Goal: Information Seeking & Learning: Understand process/instructions

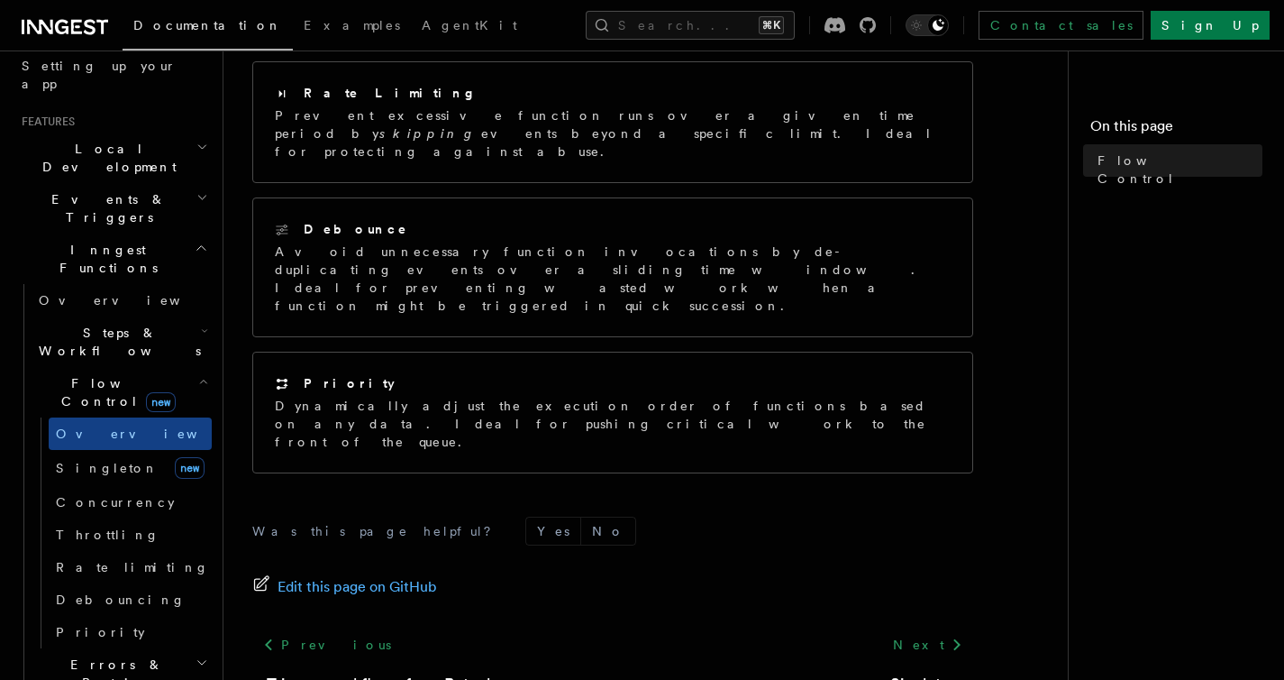
scroll to position [268, 0]
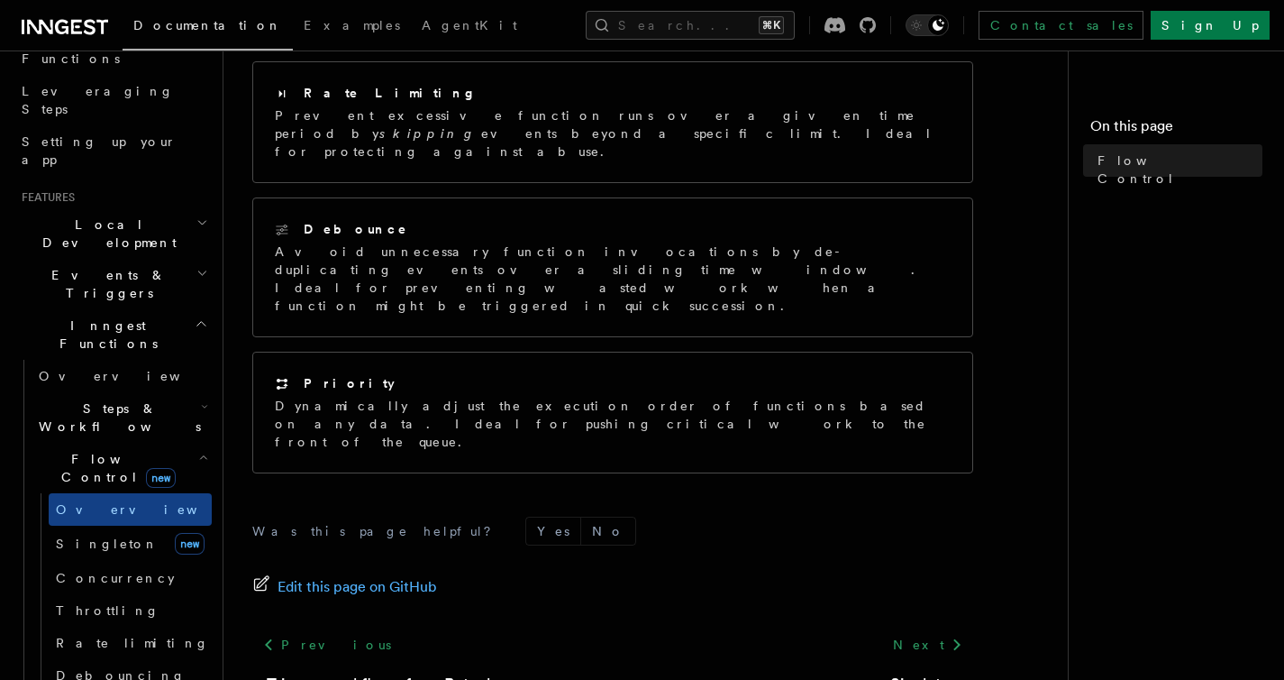
click at [178, 392] on h2 "Steps & Workflows" at bounding box center [122, 417] width 180 height 50
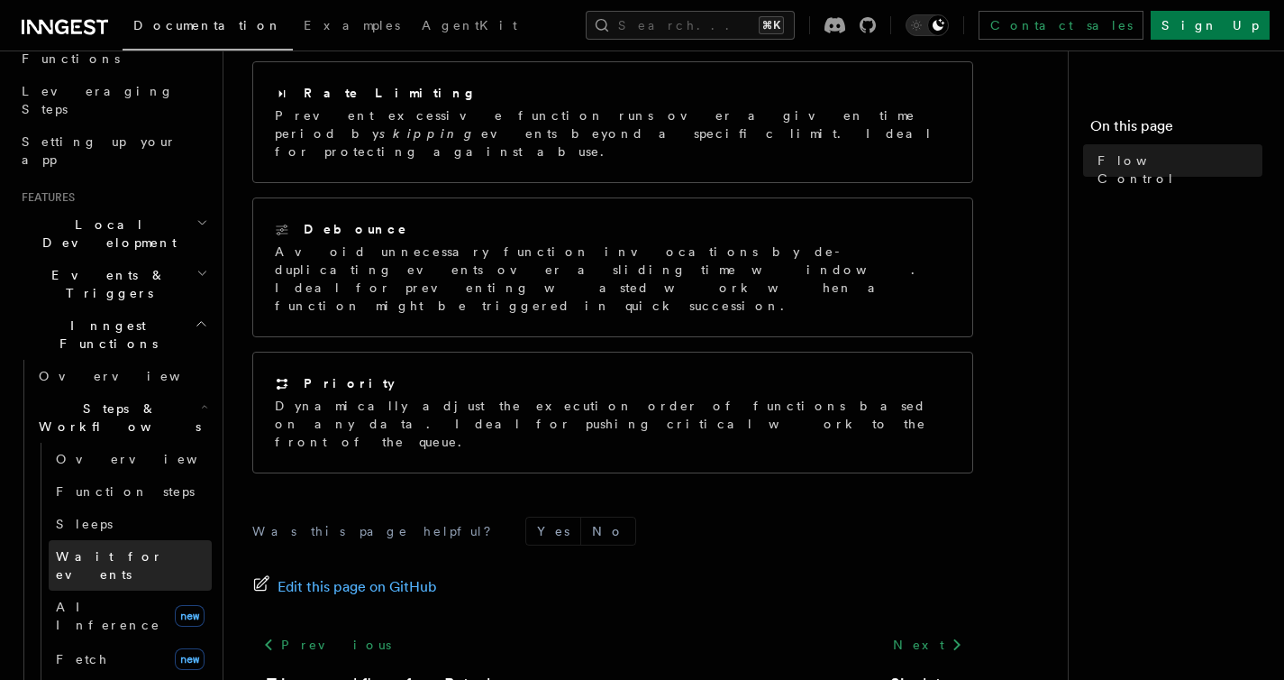
click at [144, 540] on link "Wait for events" at bounding box center [130, 565] width 163 height 50
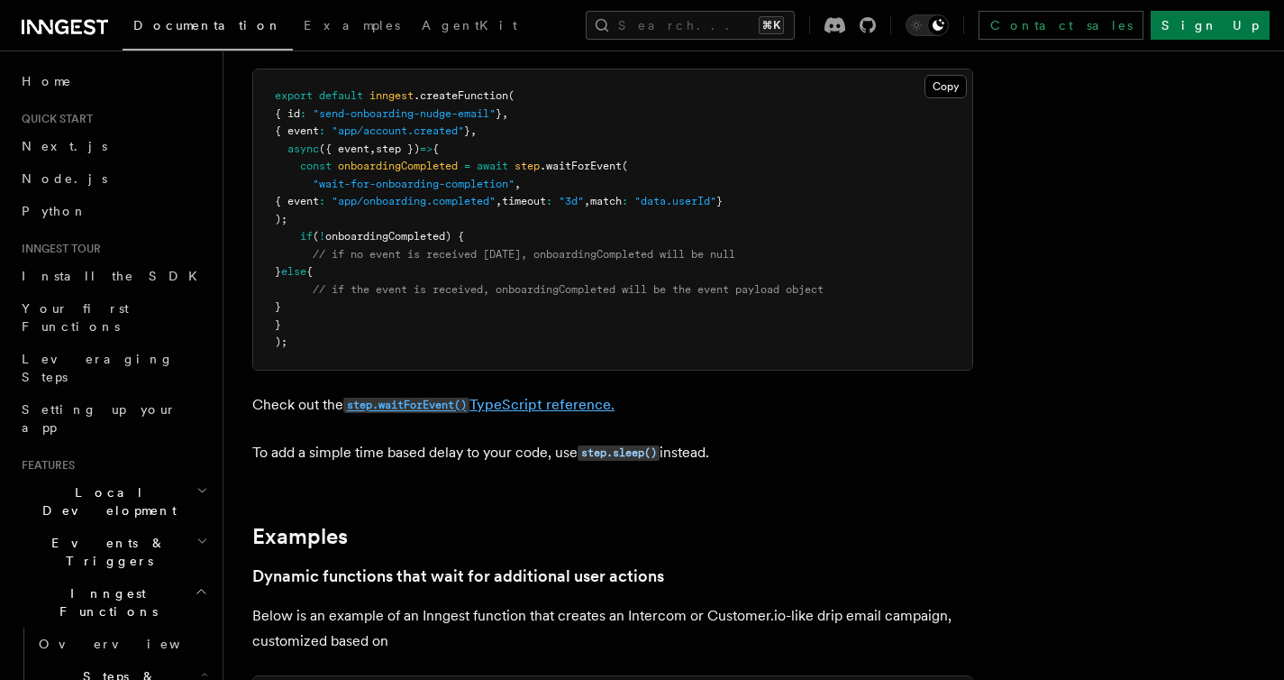
scroll to position [342, 0]
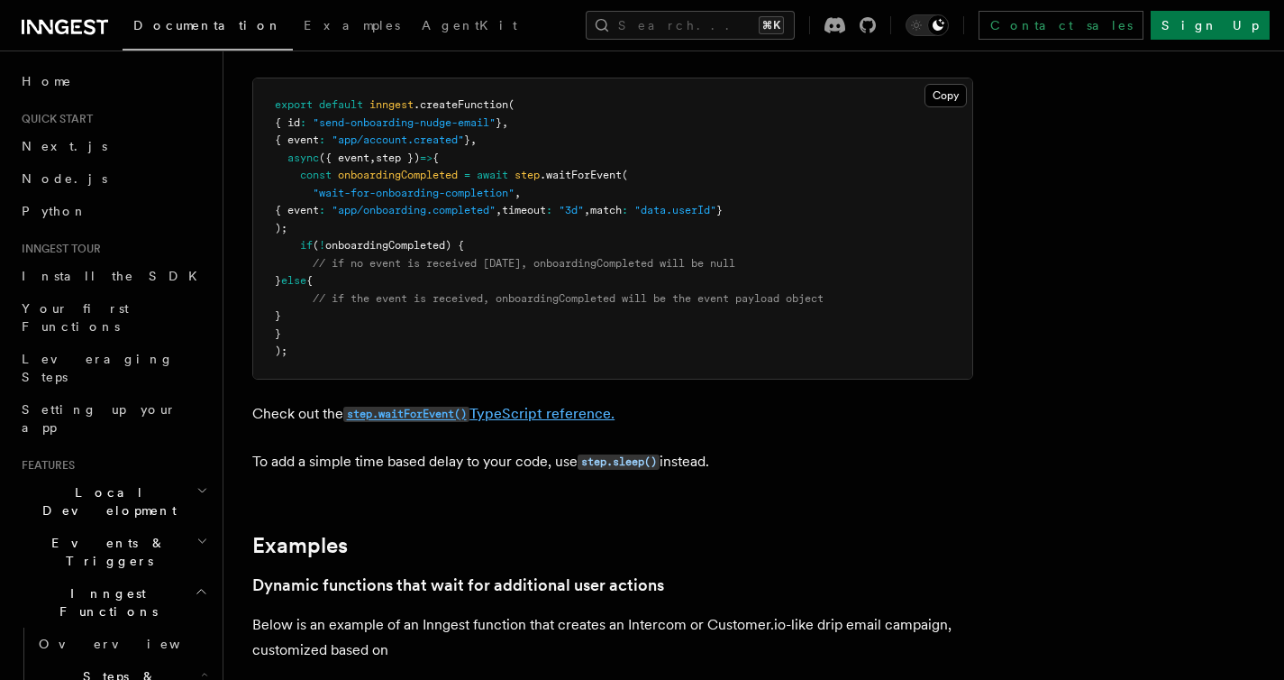
click at [490, 416] on link "step.waitForEvent() TypeScript reference." at bounding box center [478, 413] width 271 height 17
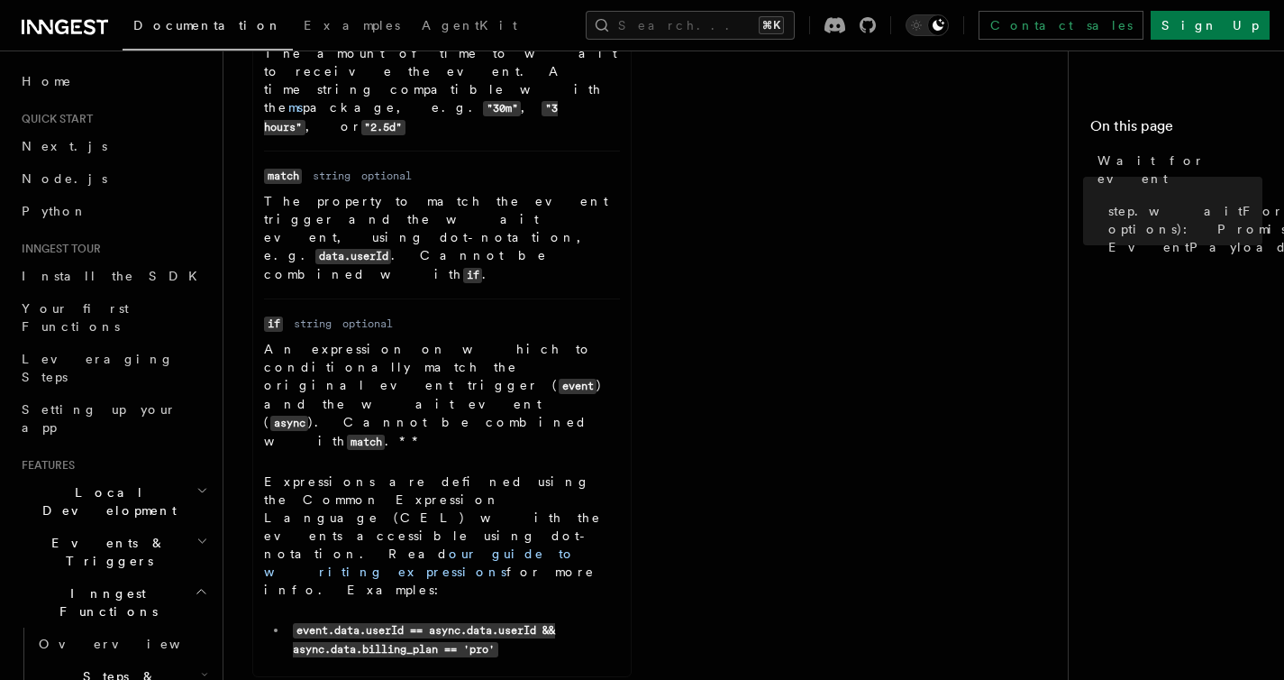
scroll to position [762, 0]
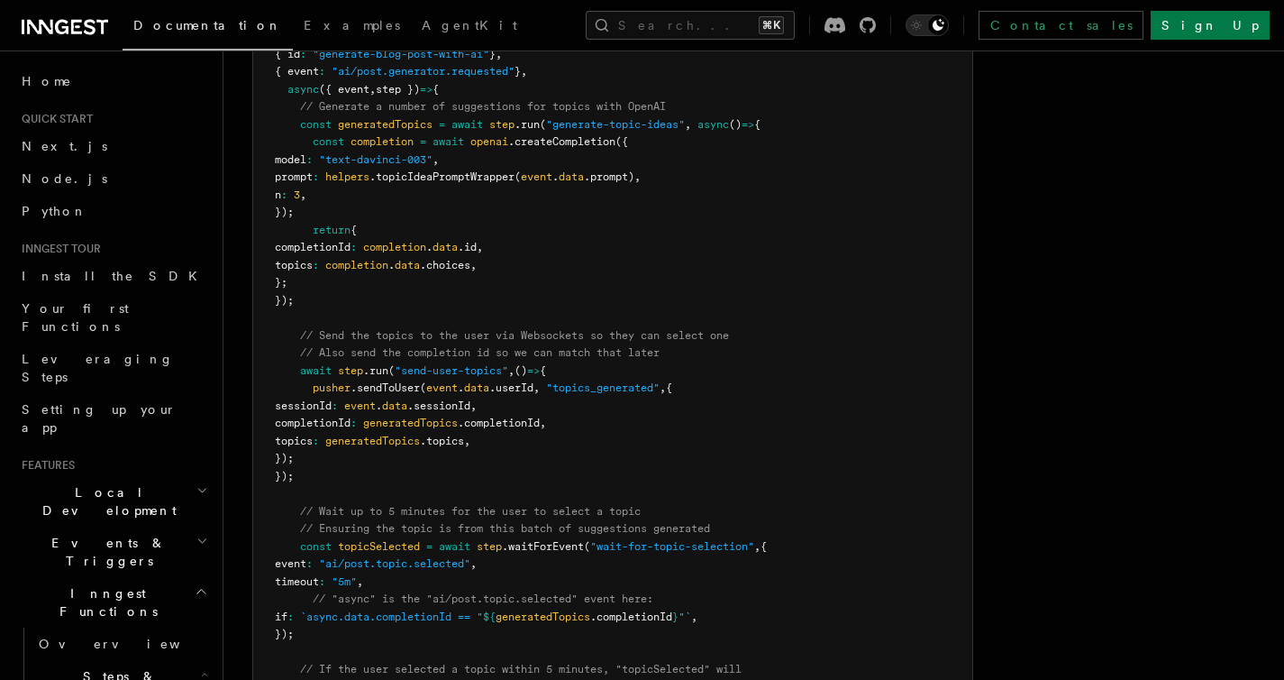
scroll to position [1890, 0]
click at [584, 542] on span ".waitForEvent" at bounding box center [543, 543] width 82 height 13
copy span "waitForEvent"
click at [671, 23] on button "Search... ⌘K" at bounding box center [690, 25] width 209 height 29
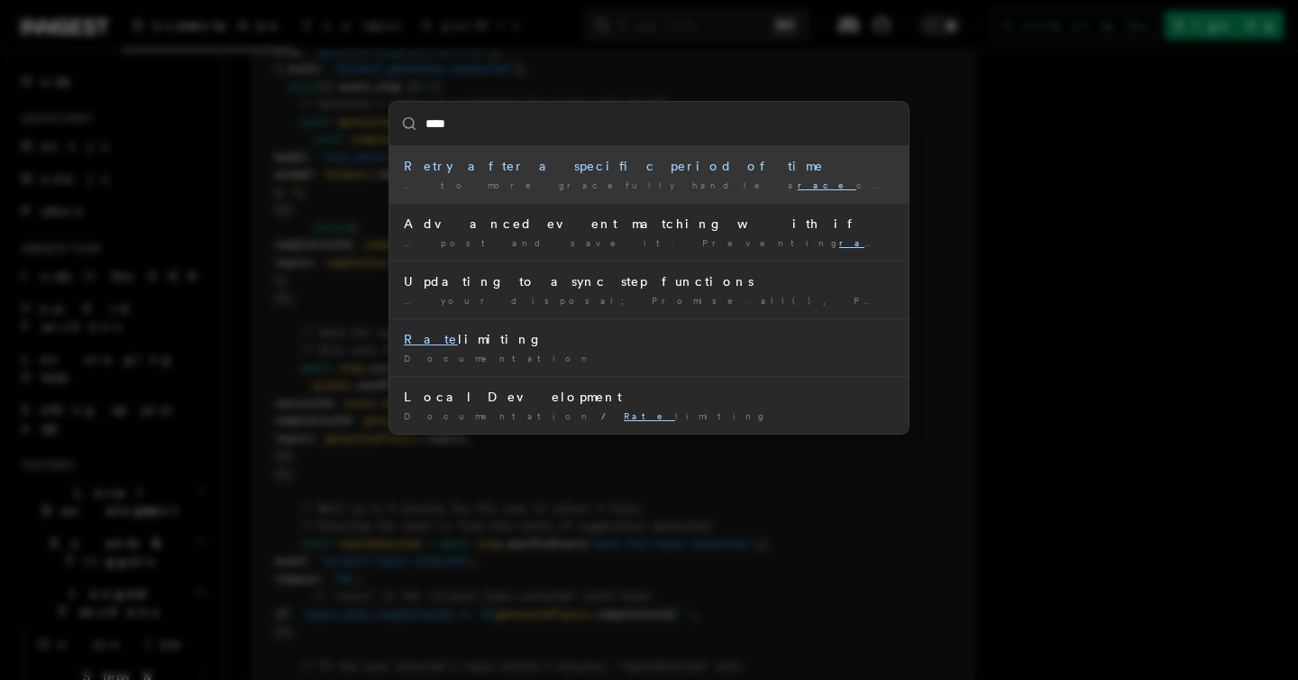
type input "****"
click at [1001, 327] on div "**** Retry after a specific period of time … to more gracefully handle a race c…" at bounding box center [649, 340] width 1298 height 680
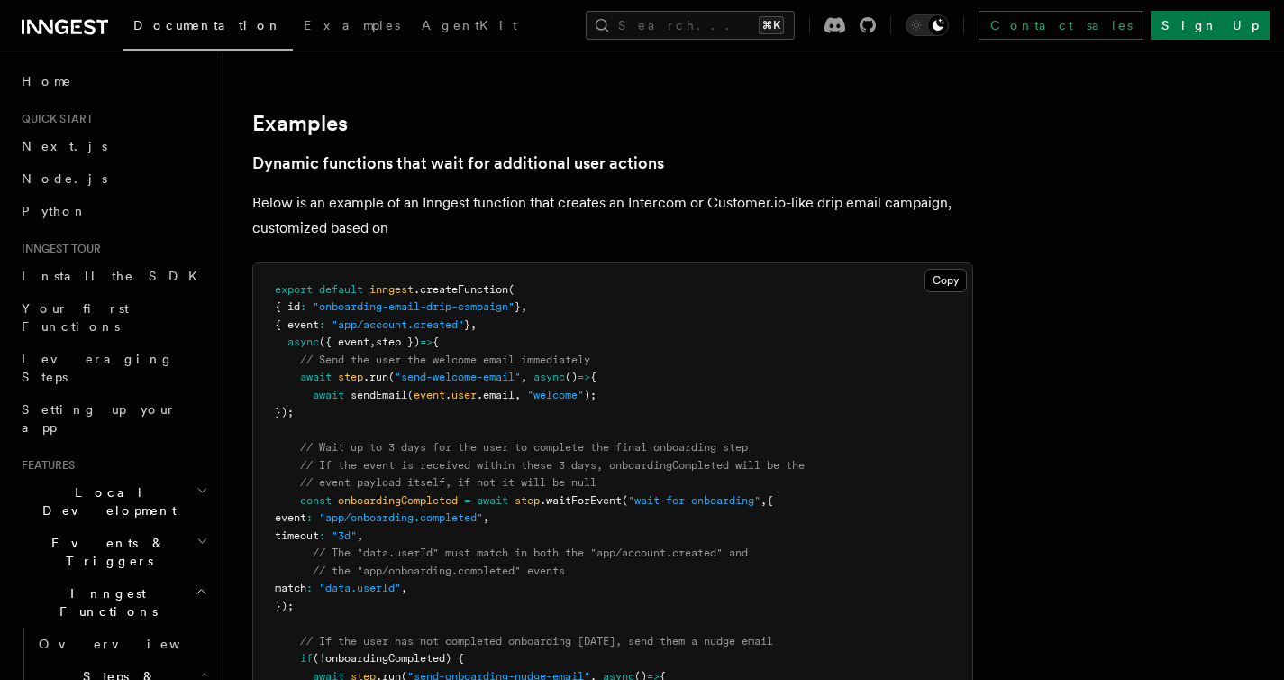
scroll to position [749, 0]
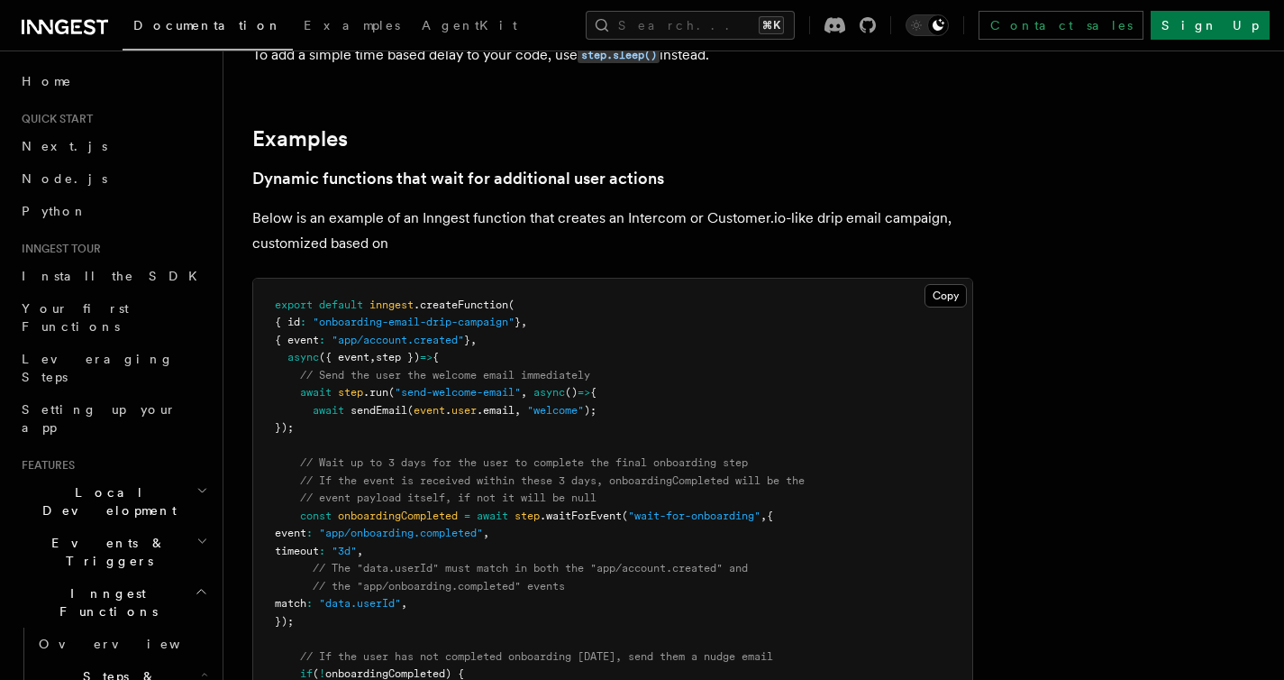
drag, startPoint x: 394, startPoint y: 425, endPoint x: 251, endPoint y: 399, distance: 144.6
copy code "await step .run ( "send-welcome-email" , async () => { await sendEmail ( event …"
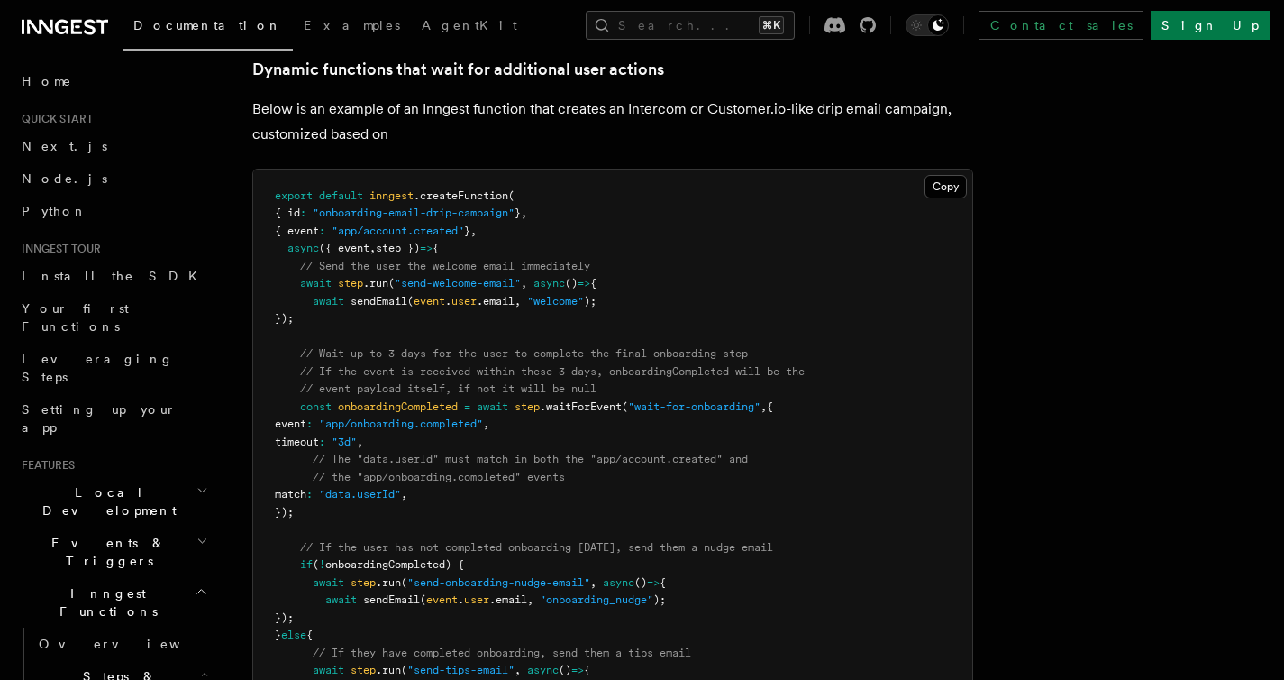
scroll to position [864, 0]
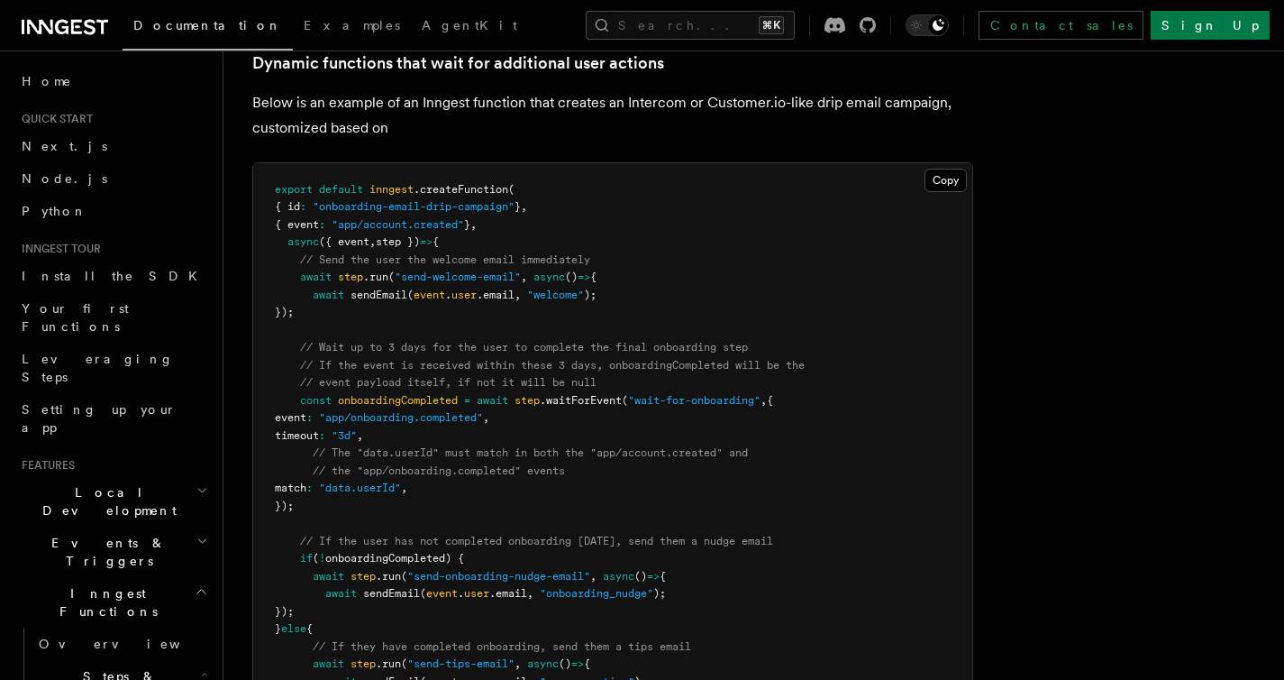
drag, startPoint x: 527, startPoint y: 400, endPoint x: 452, endPoint y: 505, distance: 128.6
click at [452, 505] on pre "export default inngest .createFunction ( { id : "onboarding-email-drip-campaign…" at bounding box center [612, 471] width 719 height 616
click at [455, 506] on pre "export default inngest .createFunction ( { id : "onboarding-email-drip-campaign…" at bounding box center [612, 471] width 719 height 616
drag, startPoint x: 374, startPoint y: 473, endPoint x: 269, endPoint y: 410, distance: 122.9
click at [269, 410] on pre "export default inngest .createFunction ( { id : "onboarding-email-drip-campaign…" at bounding box center [612, 471] width 719 height 616
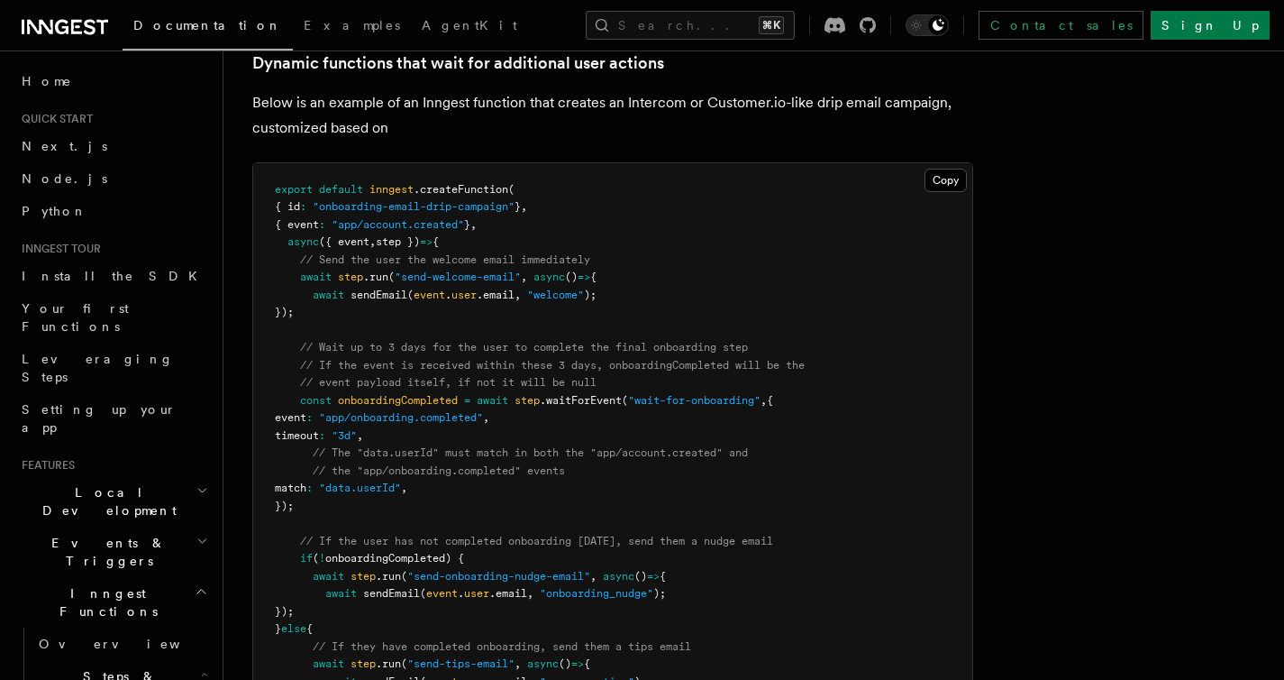
copy code "const onboardingCompleted = await step .waitForEvent ( "wait-for-onboarding" , …"
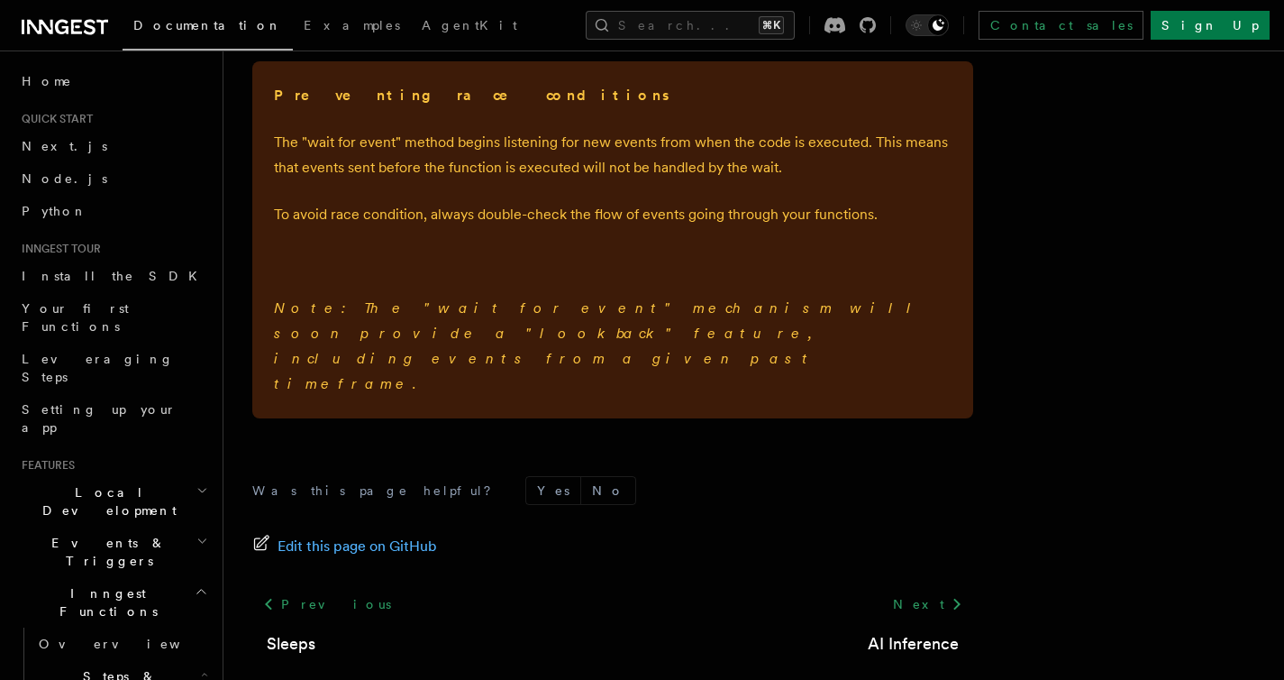
scroll to position [2818, 0]
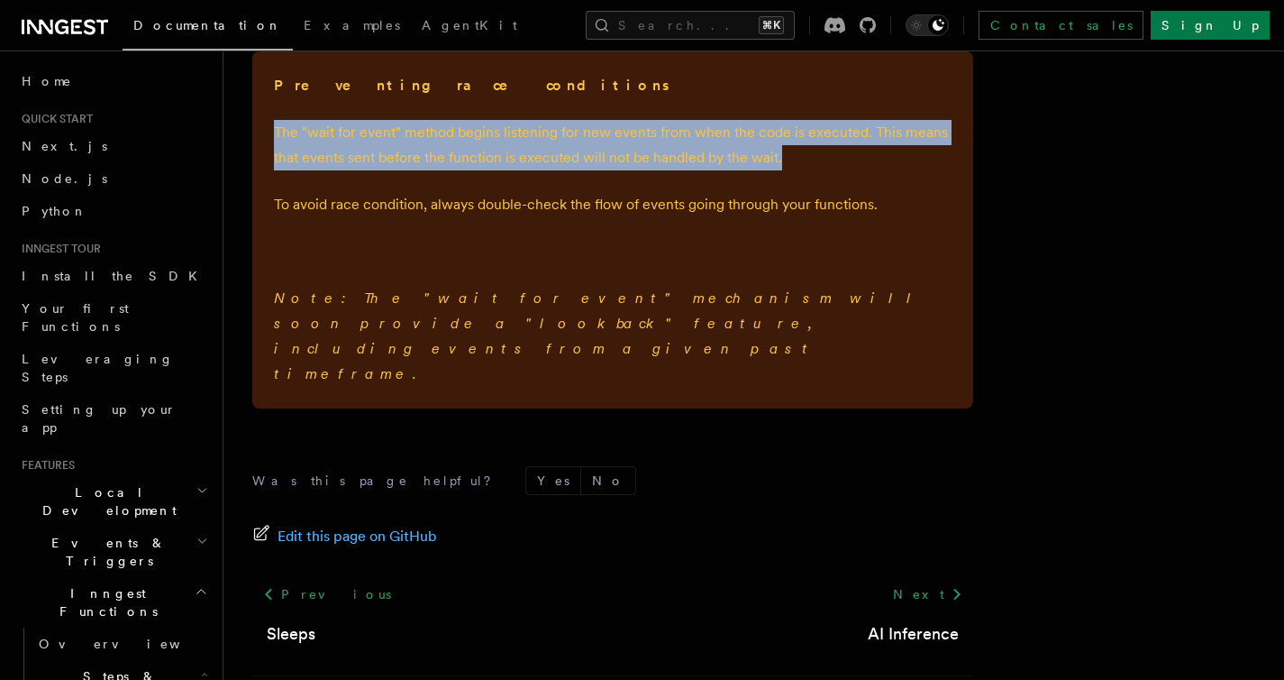
drag, startPoint x: 778, startPoint y: 164, endPoint x: 257, endPoint y: 136, distance: 521.7
click at [257, 136] on div "Preventing race conditions The "wait for event" method begins listening for new…" at bounding box center [612, 229] width 721 height 357
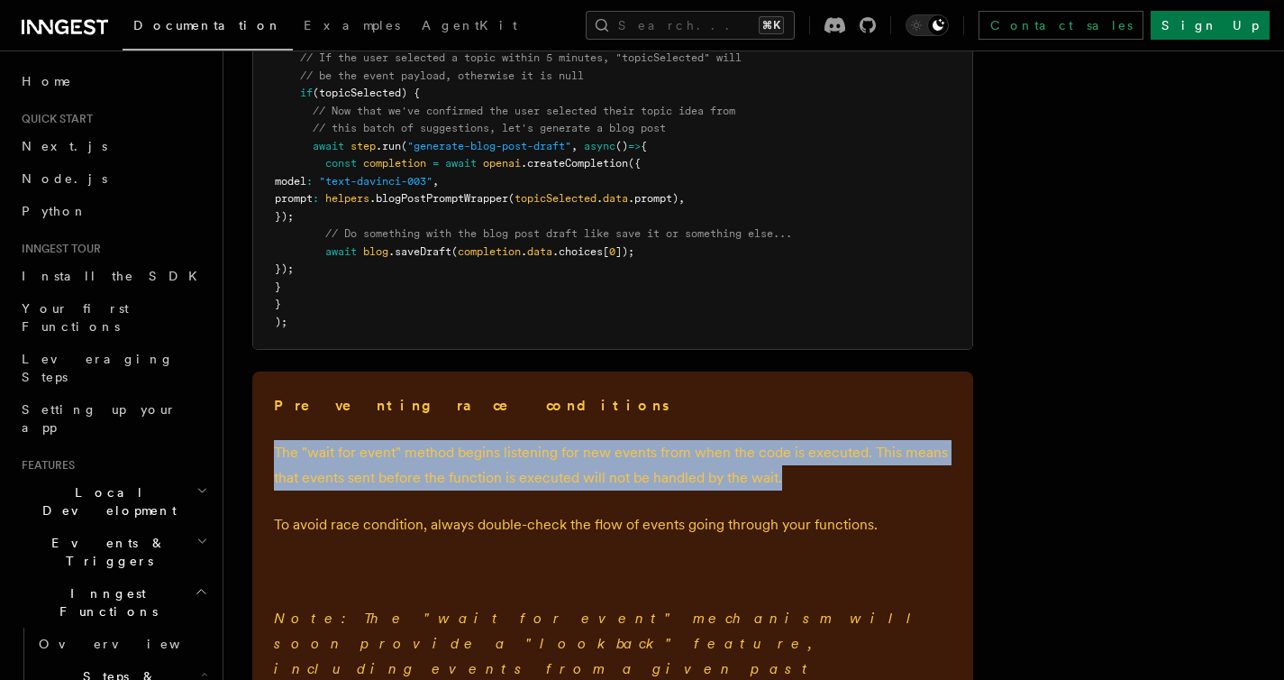
scroll to position [2497, 0]
click at [456, 447] on p "The "wait for event" method begins listening for new events from when the code …" at bounding box center [613, 466] width 678 height 50
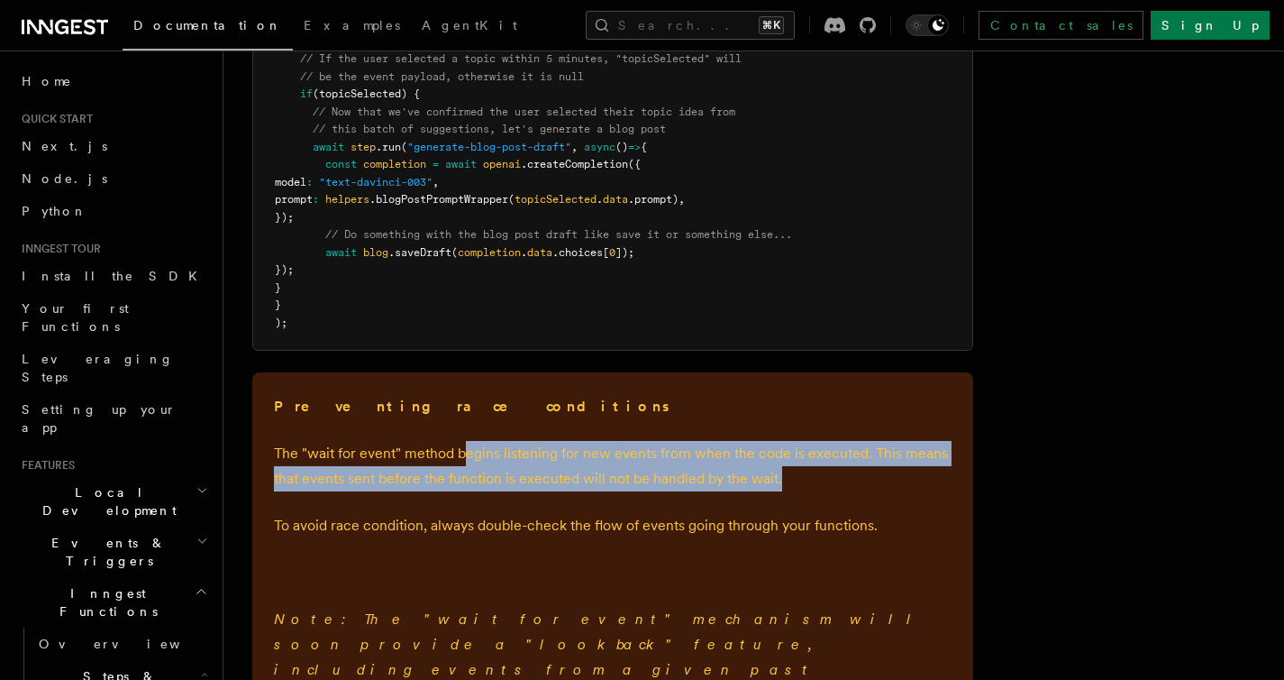
drag, startPoint x: 464, startPoint y: 449, endPoint x: 837, endPoint y: 469, distance: 373.7
click at [837, 469] on p "The "wait for event" method begins listening for new events from when the code …" at bounding box center [613, 466] width 678 height 50
click at [822, 480] on p "The "wait for event" method begins listening for new events from when the code …" at bounding box center [613, 466] width 678 height 50
drag, startPoint x: 676, startPoint y: 475, endPoint x: 305, endPoint y: 434, distance: 373.5
click at [305, 434] on div "Preventing race conditions The "wait for event" method begins listening for new…" at bounding box center [612, 550] width 721 height 357
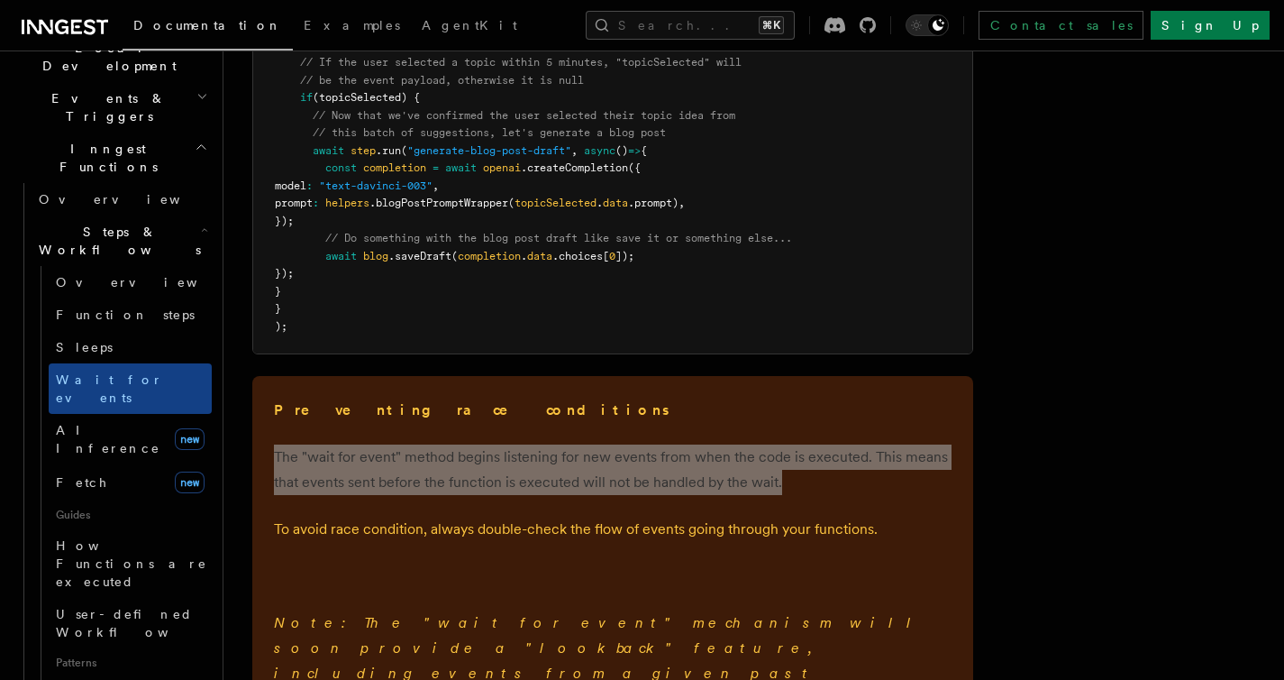
scroll to position [434, 0]
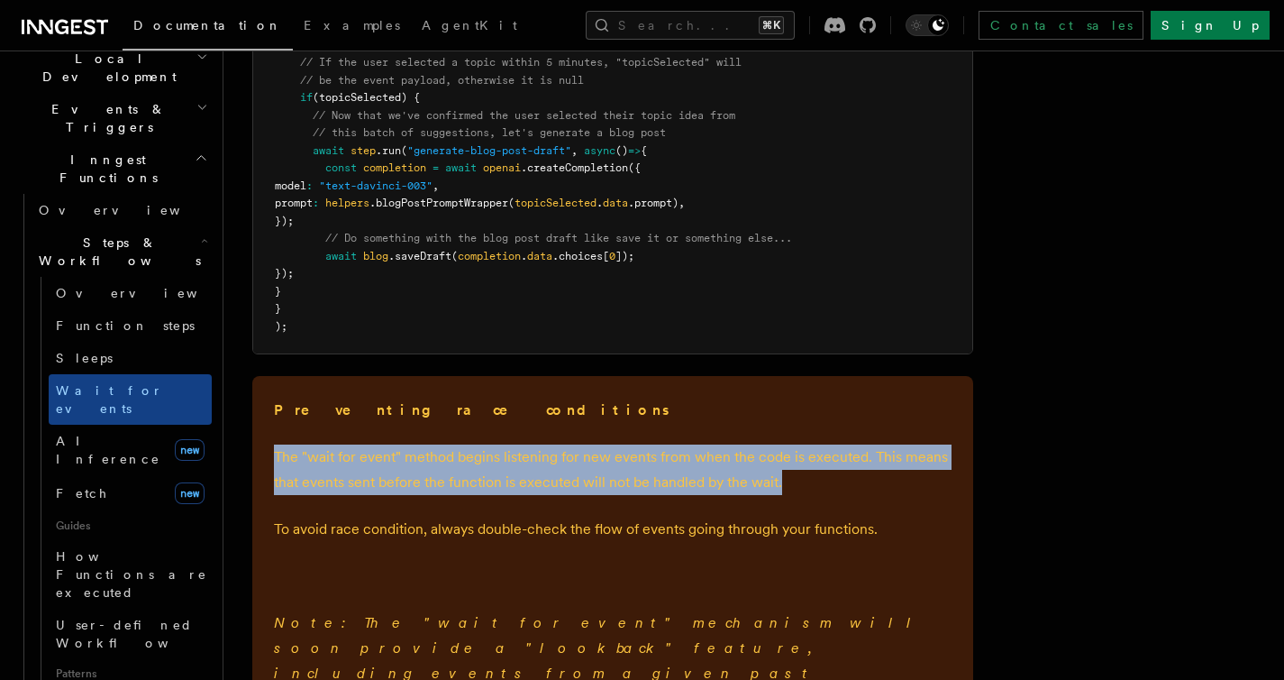
click at [201, 233] on icon "button" at bounding box center [204, 240] width 7 height 14
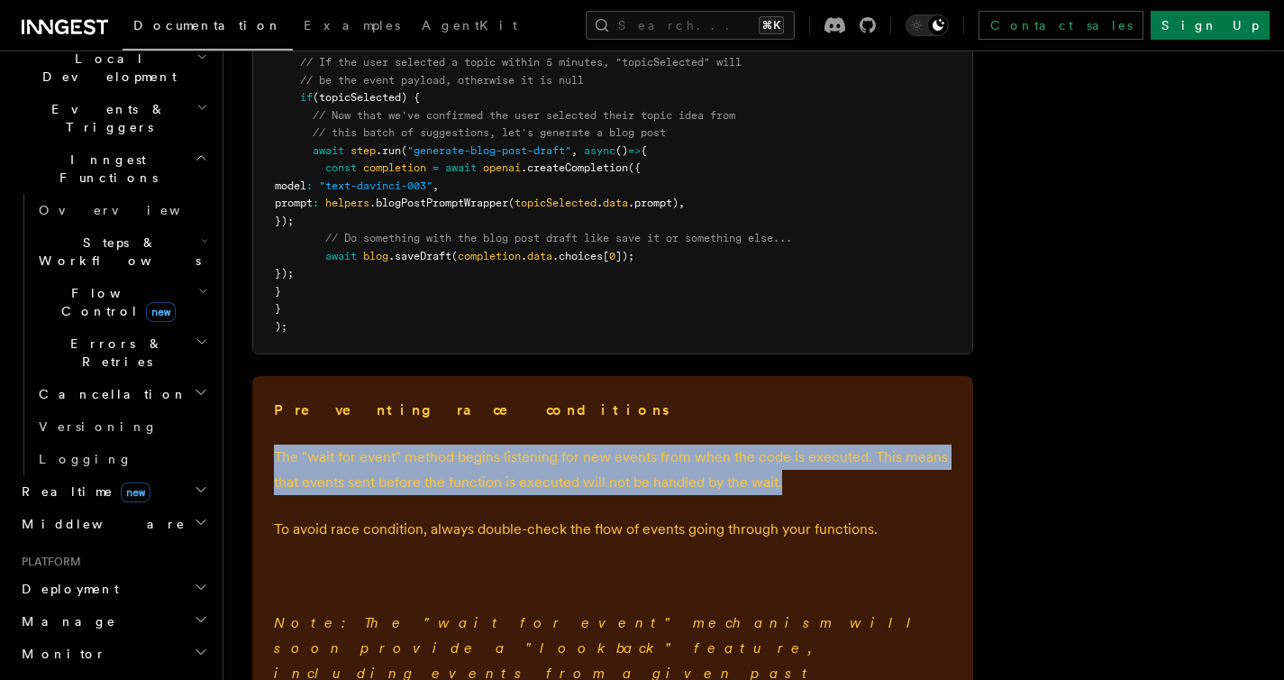
click at [183, 327] on h2 "Errors & Retries" at bounding box center [122, 352] width 180 height 50
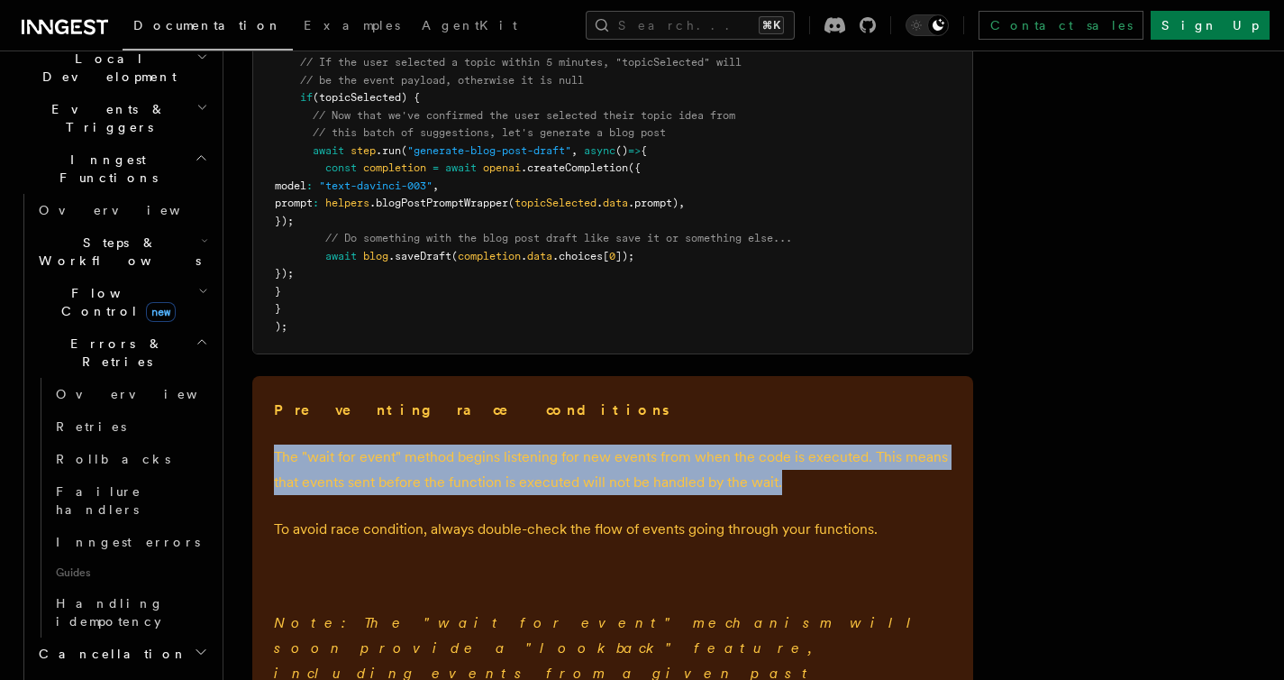
click at [196, 334] on icon "button" at bounding box center [202, 341] width 13 height 14
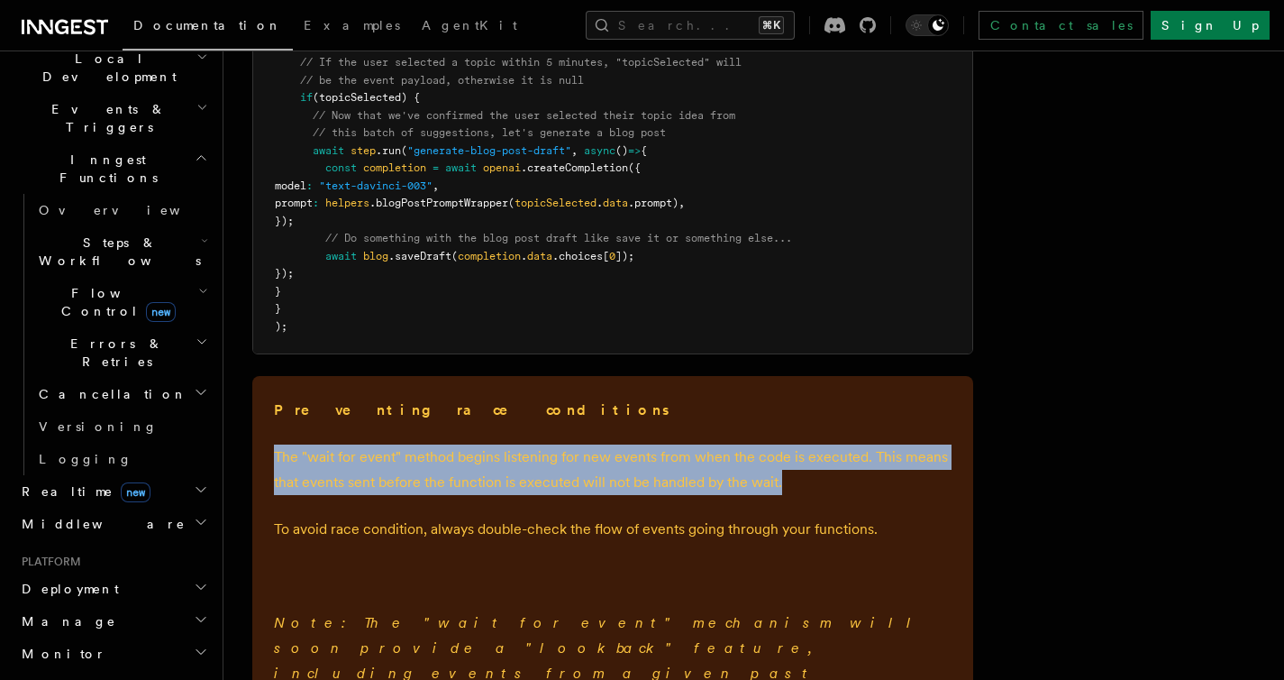
click at [168, 327] on h2 "Errors & Retries" at bounding box center [122, 352] width 180 height 50
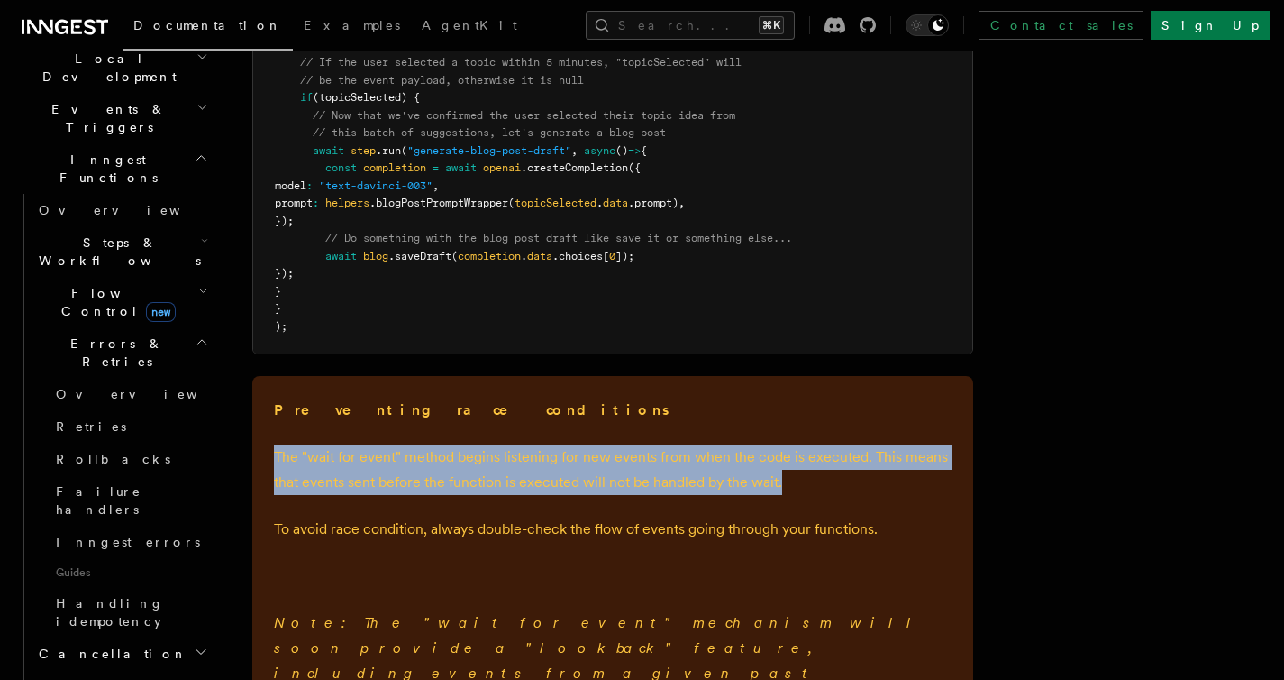
click at [163, 327] on h2 "Errors & Retries" at bounding box center [122, 352] width 180 height 50
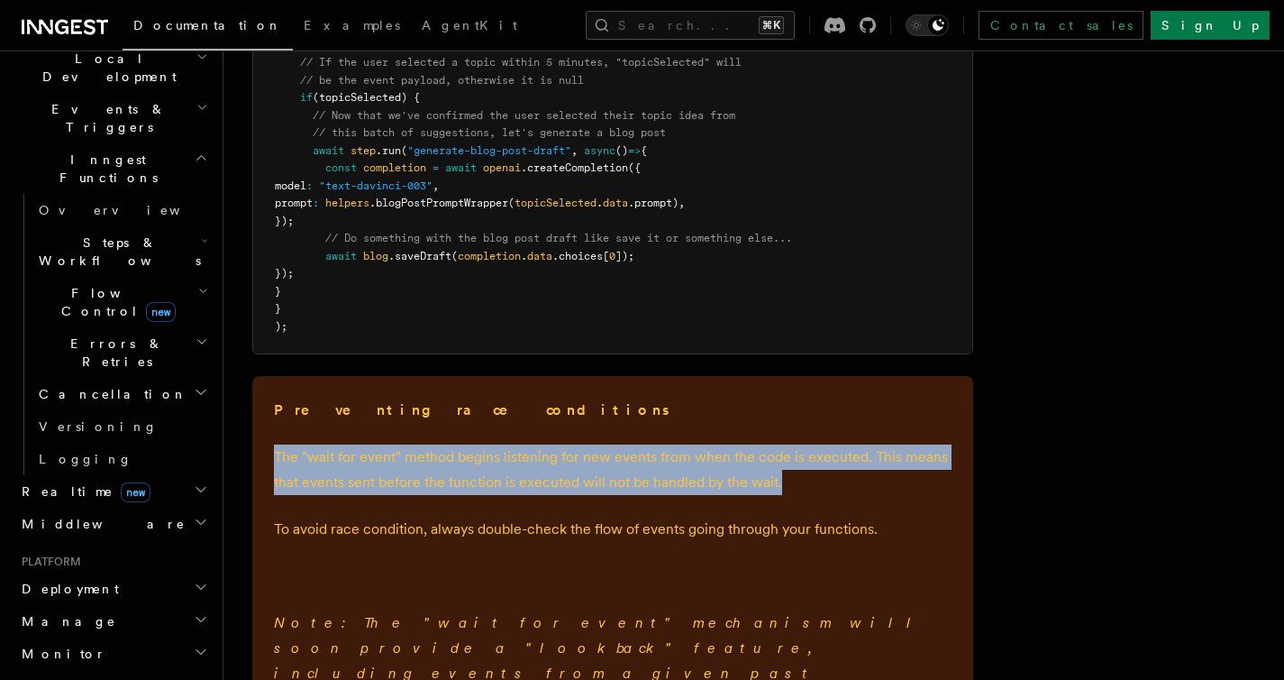
click at [153, 378] on h2 "Cancellation" at bounding box center [122, 394] width 180 height 32
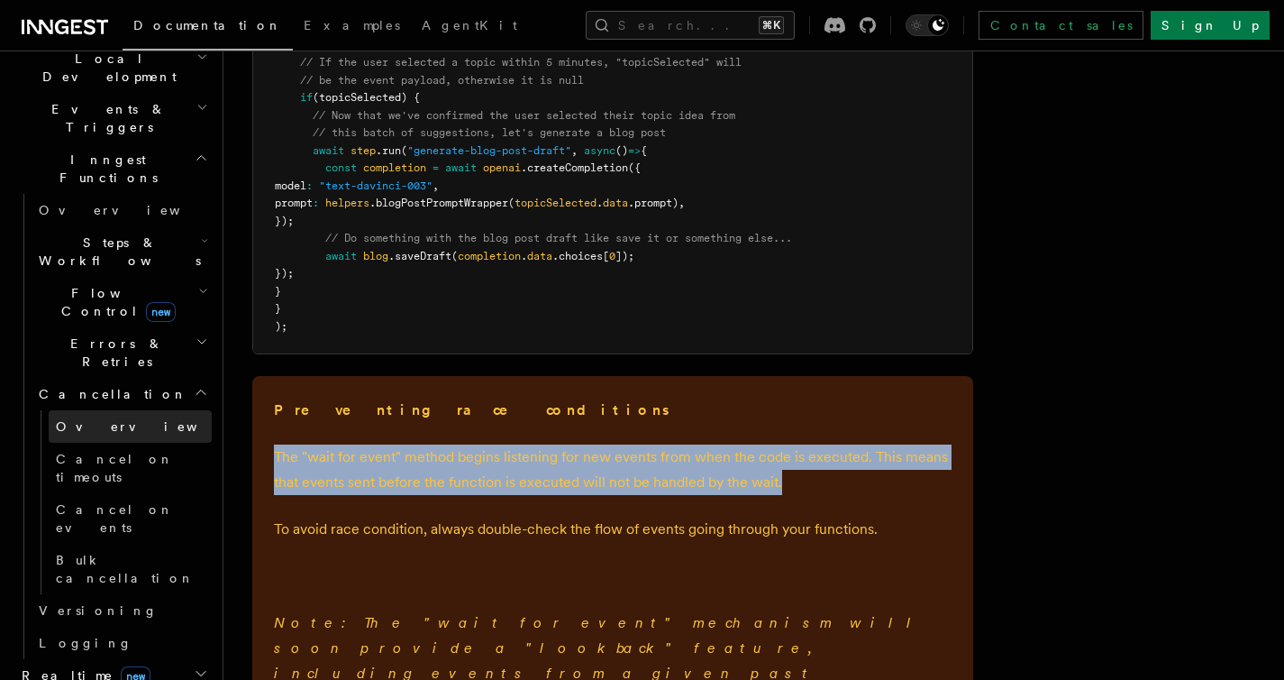
click at [146, 410] on link "Overview" at bounding box center [130, 426] width 163 height 32
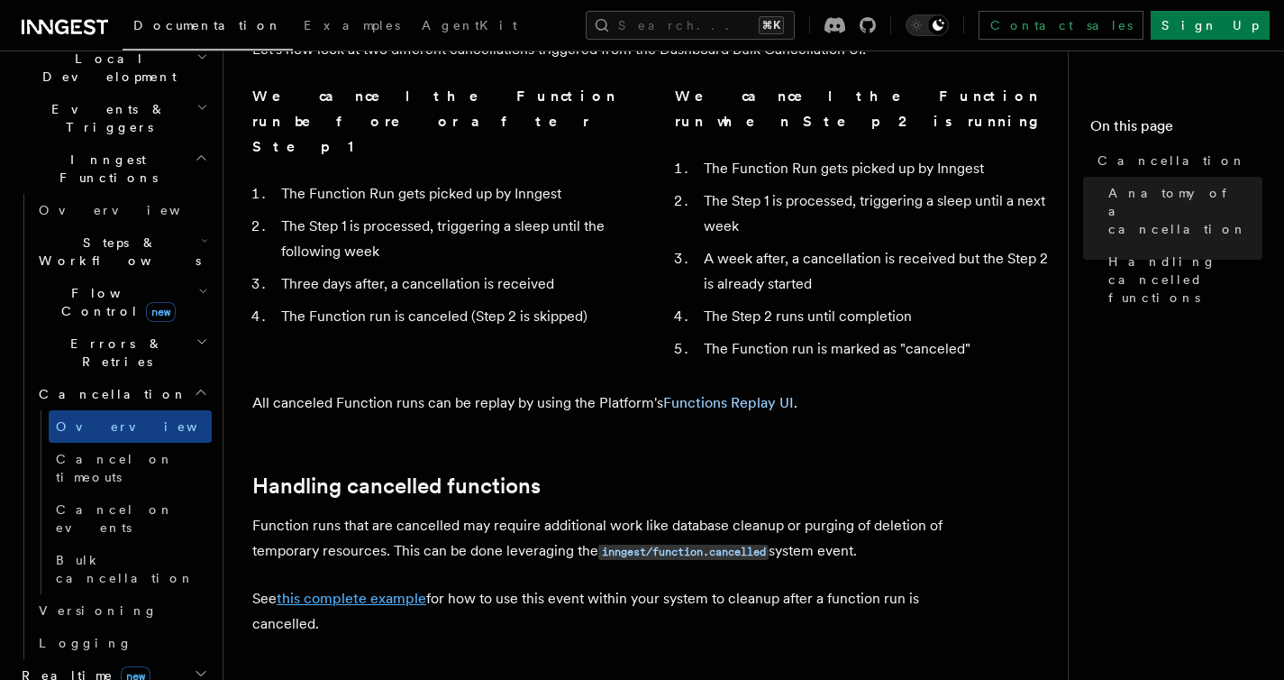
scroll to position [1387, 0]
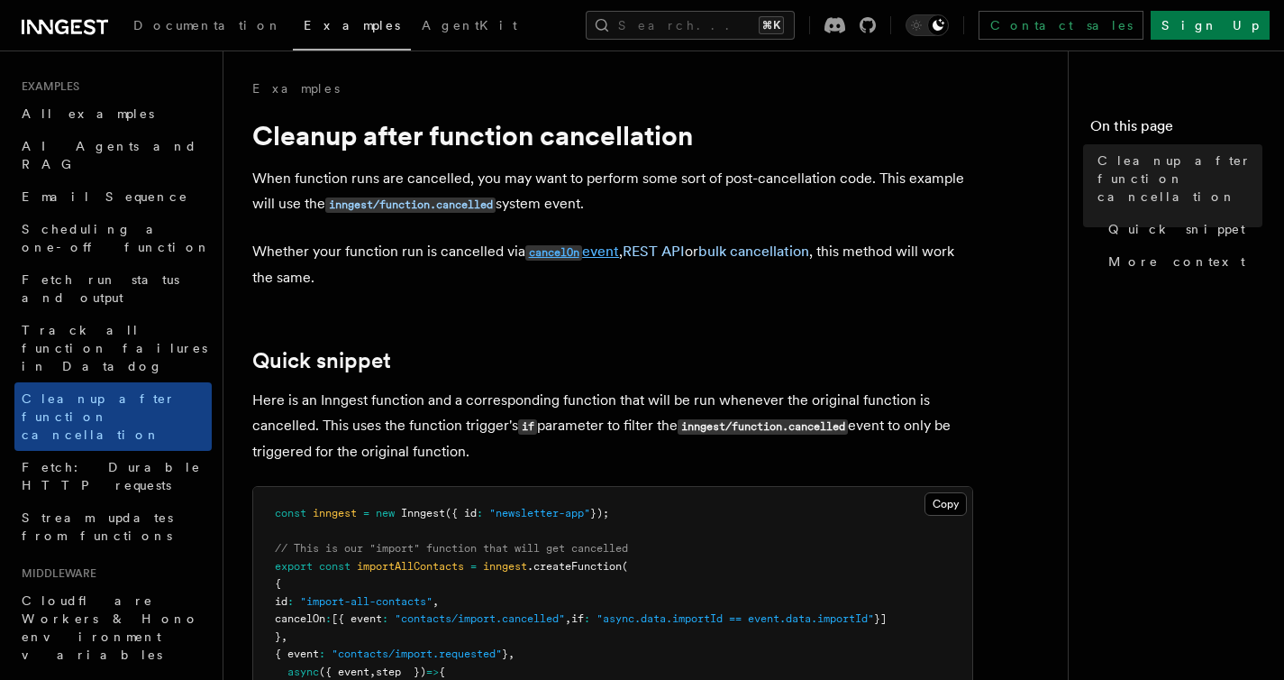
click at [556, 247] on code "cancelOn" at bounding box center [553, 252] width 57 height 15
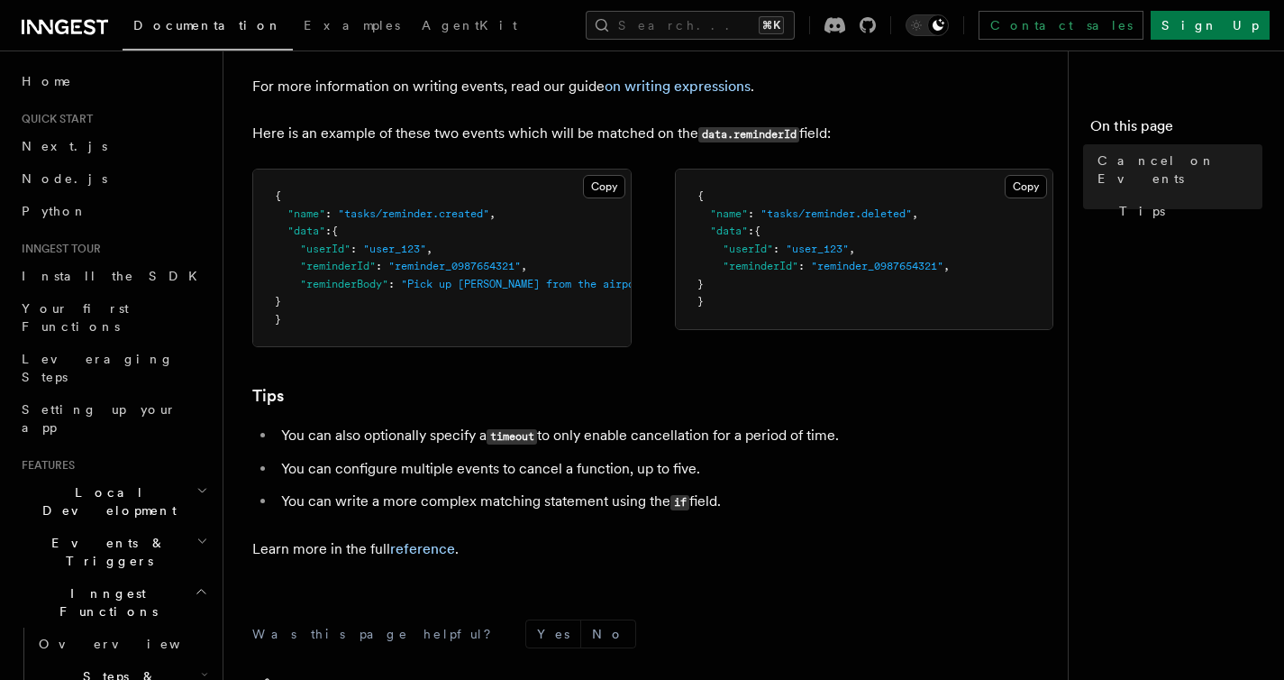
scroll to position [1263, 0]
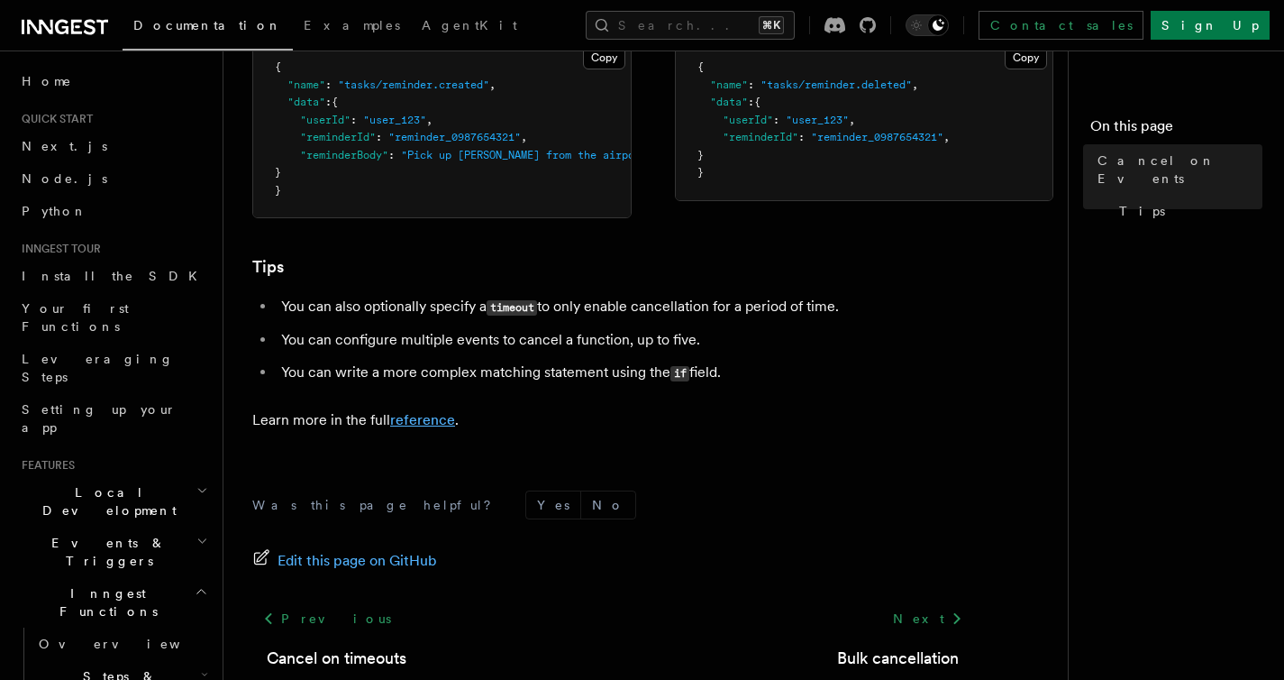
click at [421, 428] on link "reference" at bounding box center [422, 419] width 65 height 17
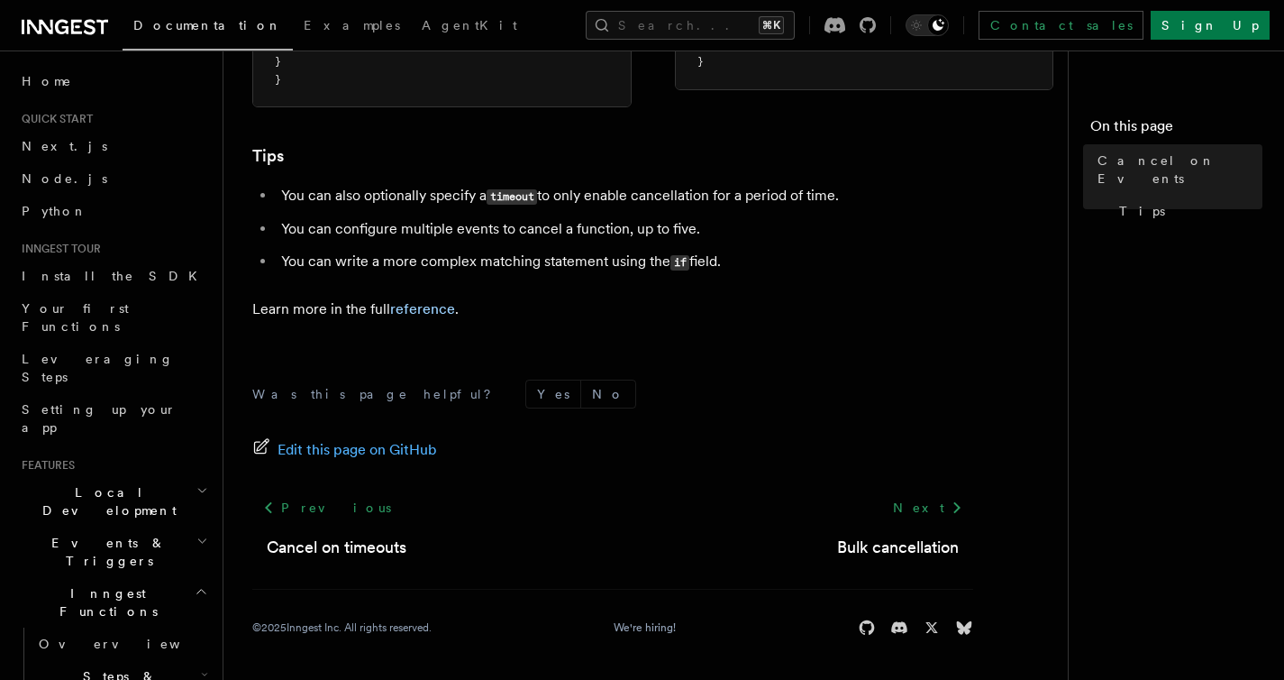
scroll to position [1391, 0]
click at [930, 543] on link "Bulk cancellation" at bounding box center [898, 546] width 122 height 25
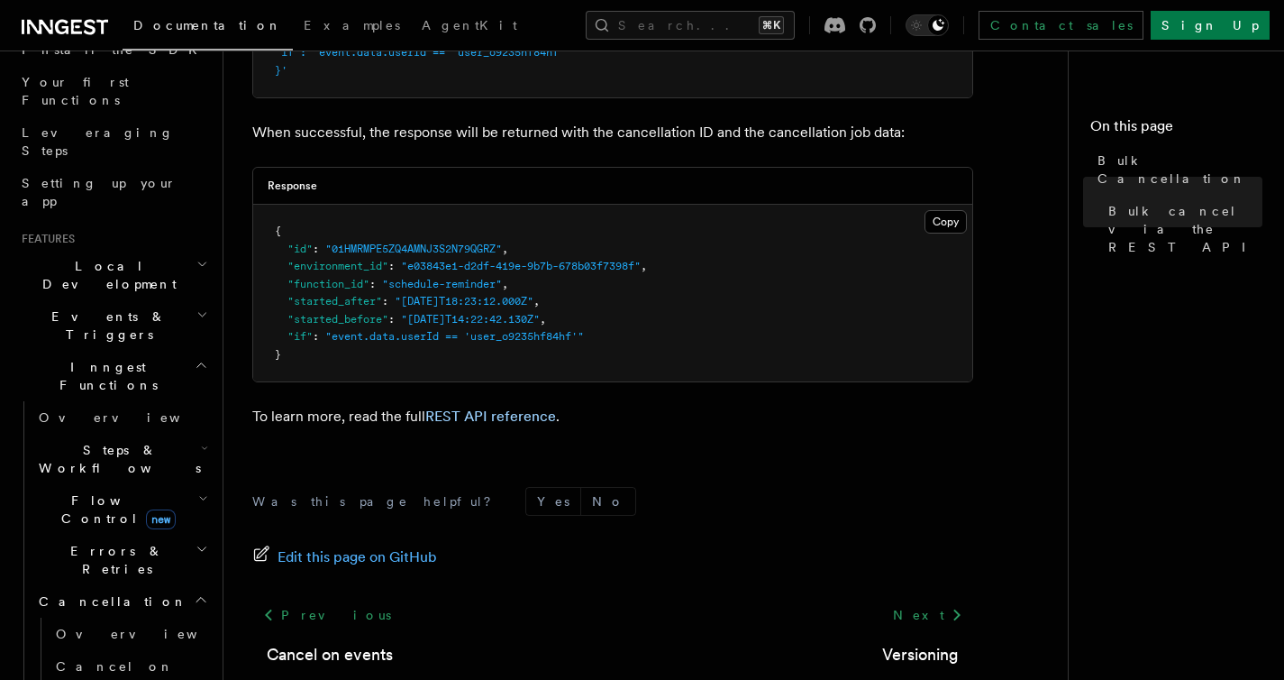
scroll to position [227, 0]
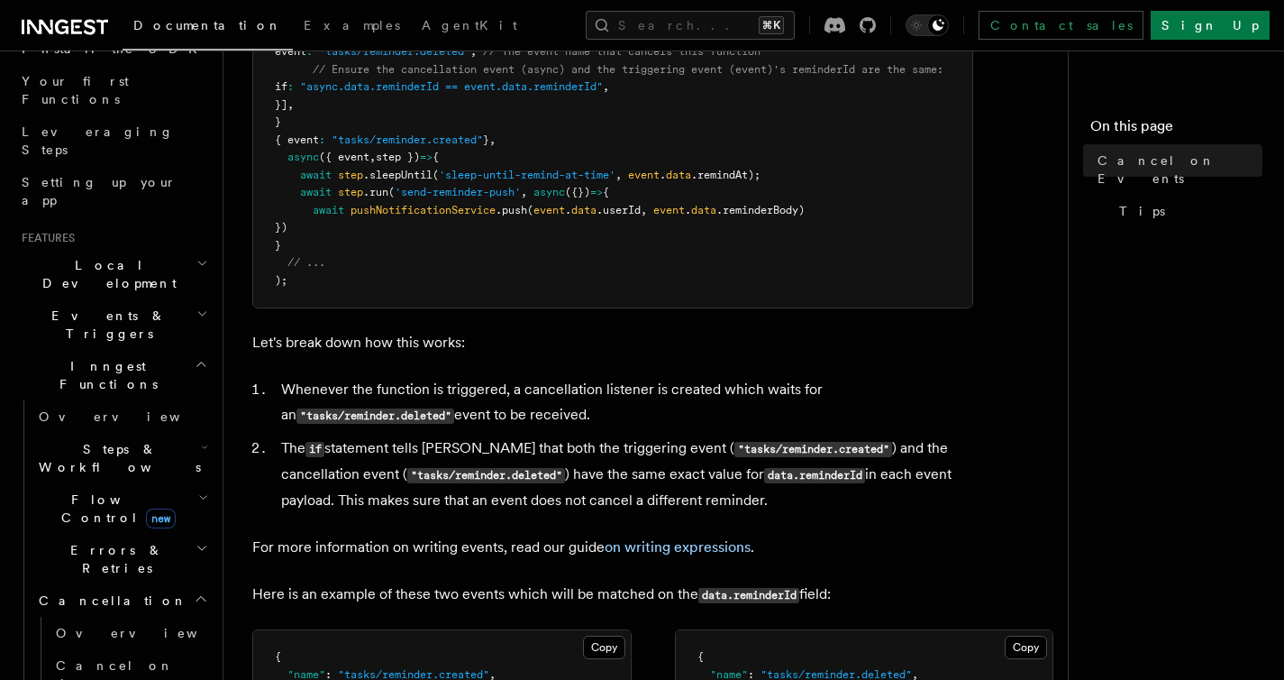
scroll to position [927, 0]
